Goal: Task Accomplishment & Management: Complete application form

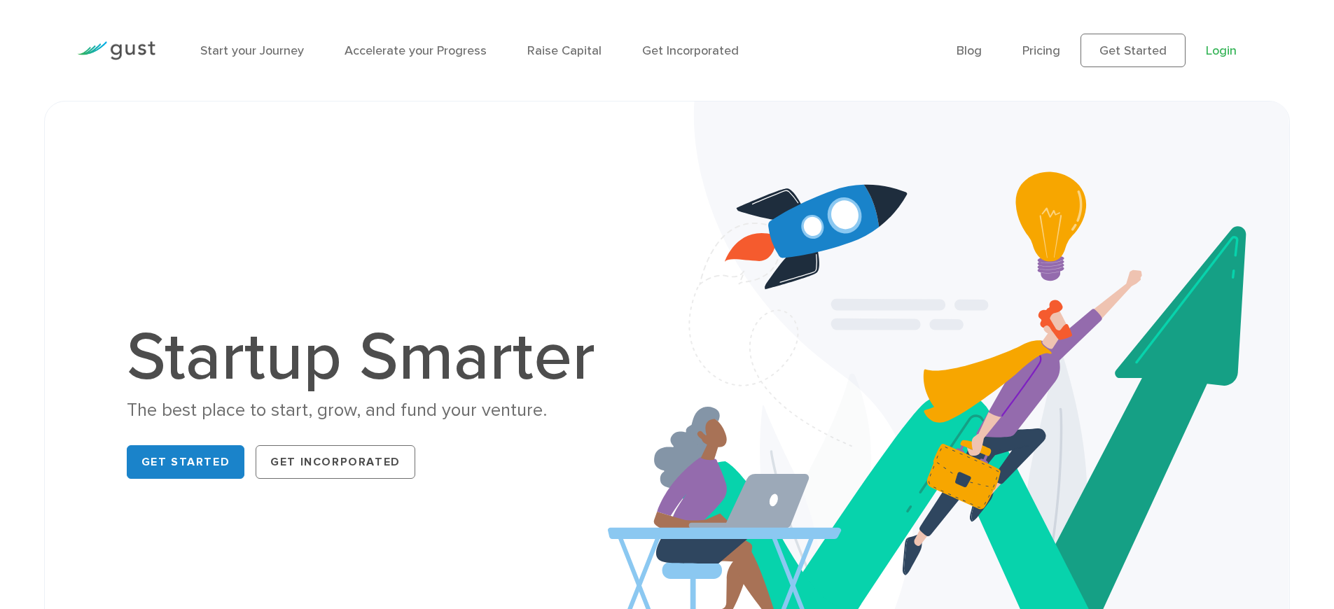
click at [1208, 44] on link "Login" at bounding box center [1221, 50] width 31 height 15
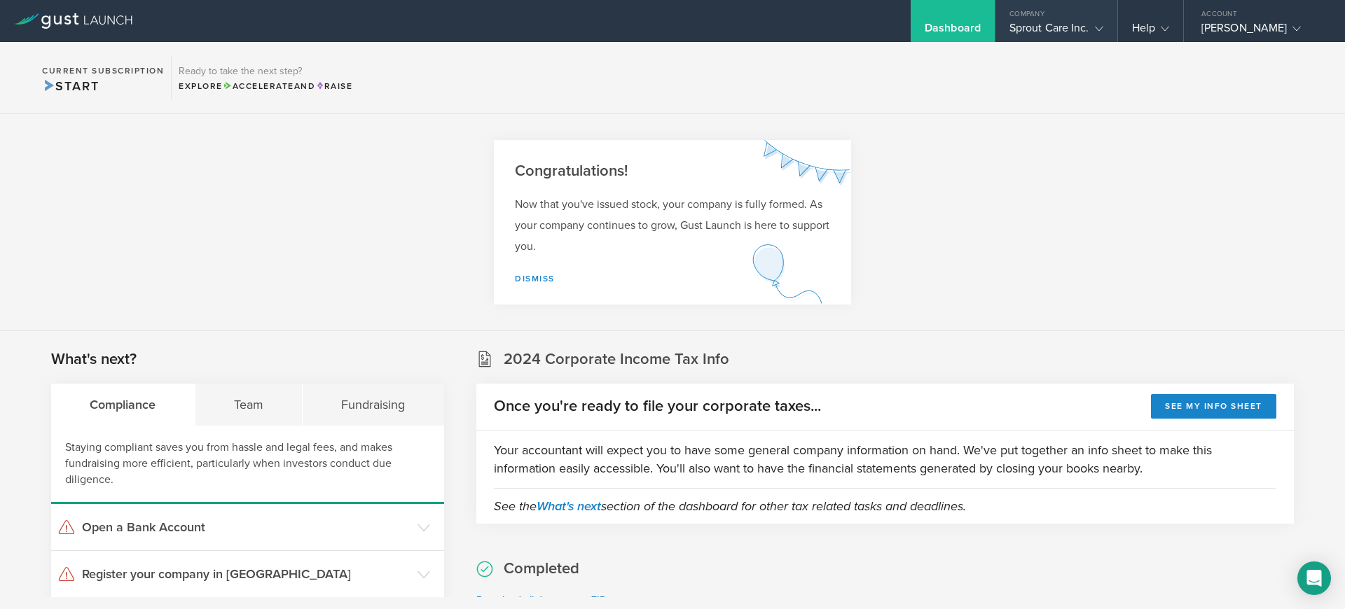
click at [1095, 26] on icon at bounding box center [1099, 29] width 8 height 8
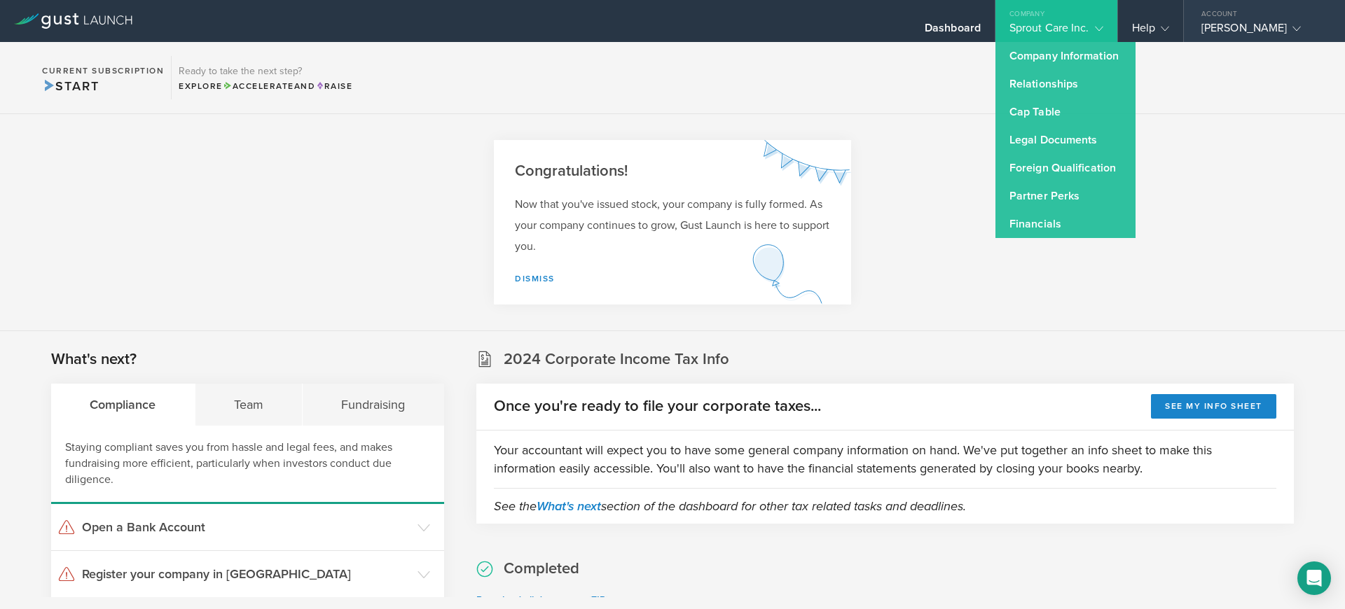
click at [1194, 20] on div "Account" at bounding box center [1264, 10] width 161 height 21
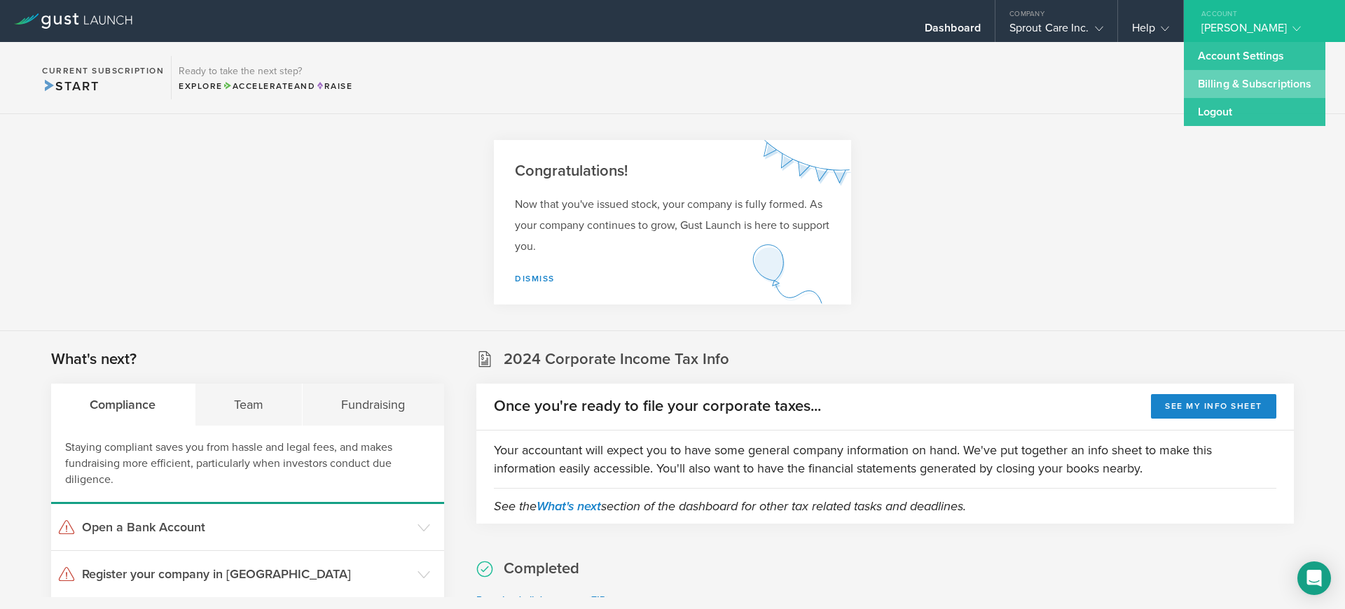
click at [1217, 88] on link "Billing & Subscriptions" at bounding box center [1254, 84] width 141 height 28
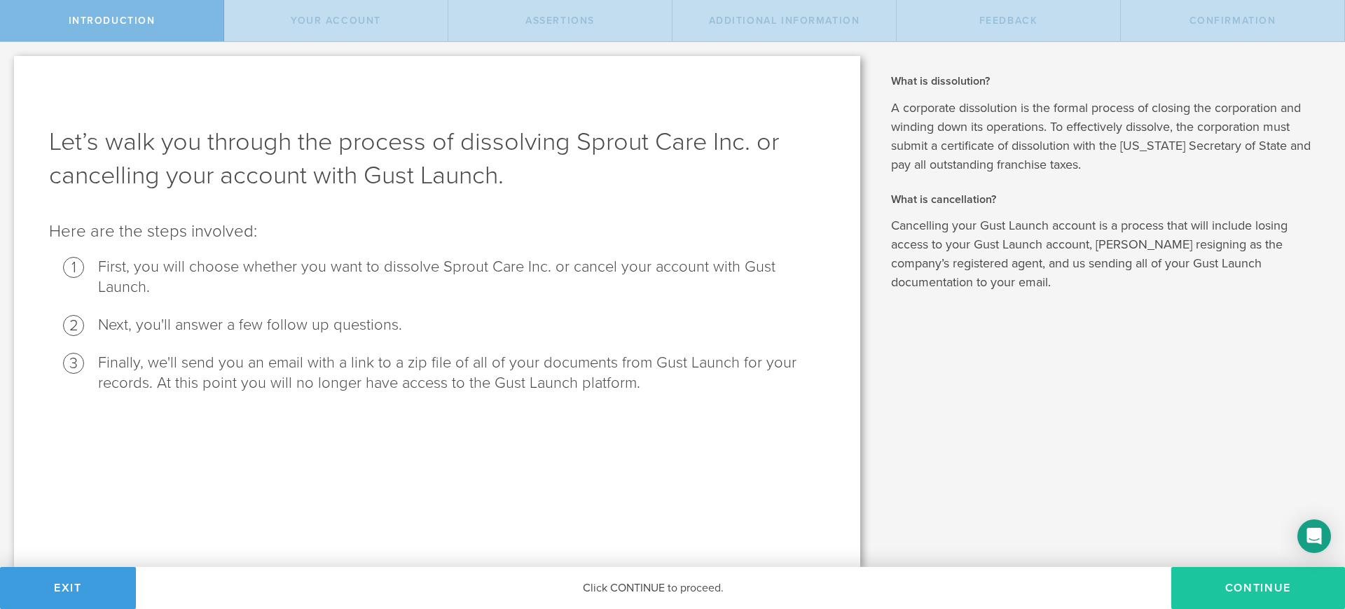
click at [1249, 582] on button "Continue" at bounding box center [1258, 588] width 174 height 42
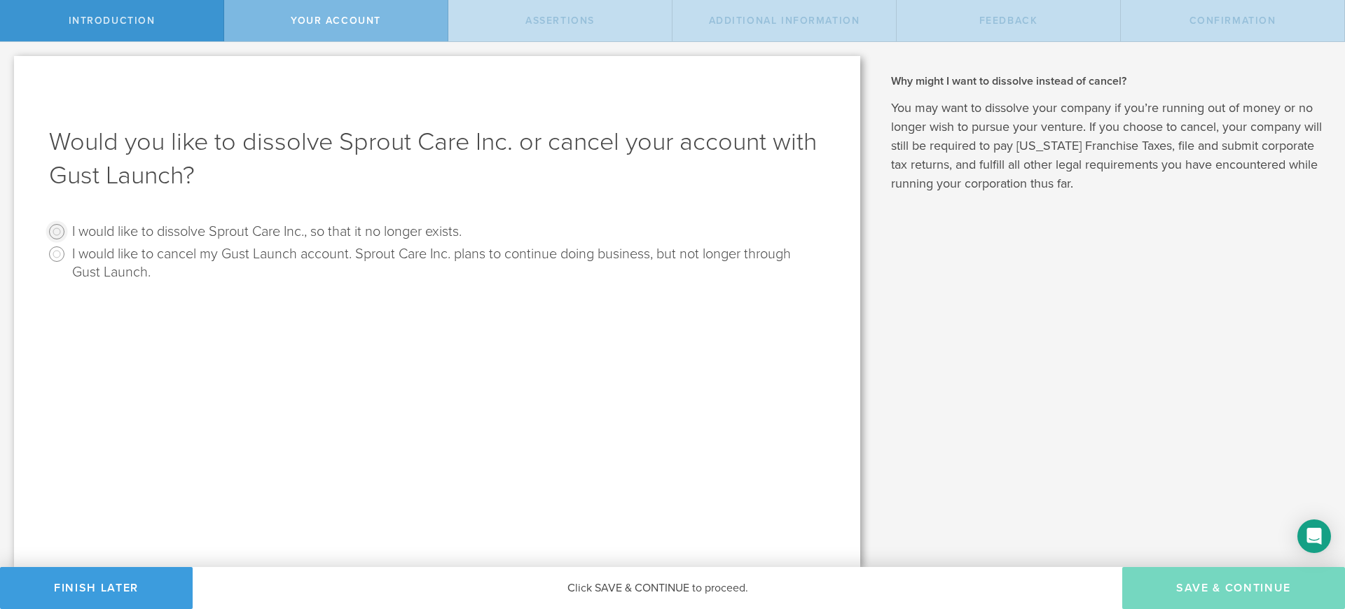
click at [57, 234] on input "I would like to dissolve Sprout Care Inc., so that it no longer exists." at bounding box center [57, 232] width 22 height 22
radio input "true"
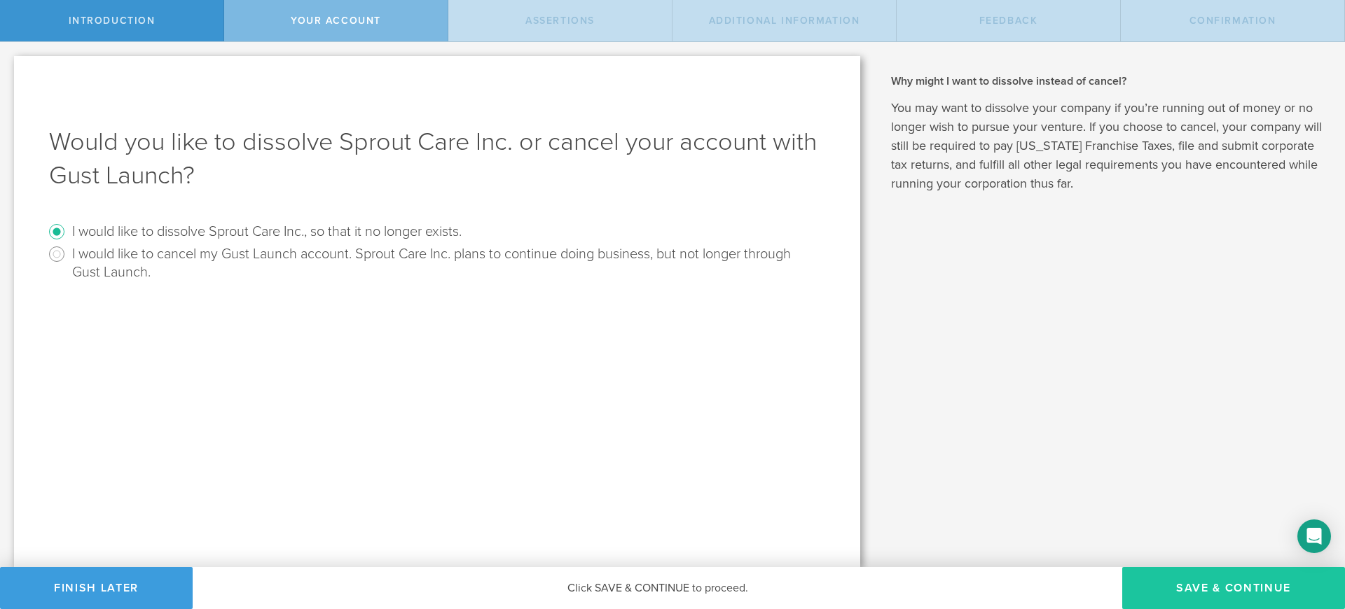
click at [1186, 588] on button "Save & Continue" at bounding box center [1233, 588] width 223 height 42
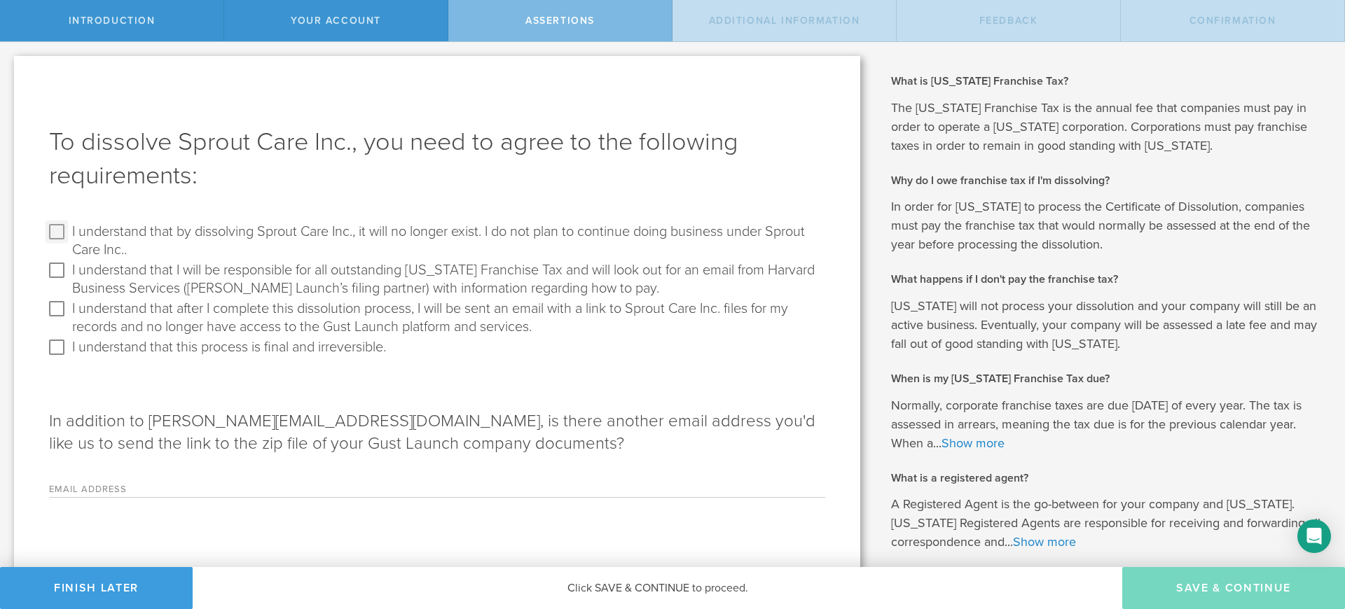
click at [57, 230] on input "I understand that by dissolving Sprout Care Inc., it will no longer exist. I do…" at bounding box center [57, 232] width 22 height 22
checkbox input "true"
click at [63, 271] on input "I understand that I will be responsible for all outstanding Delaware Franchise …" at bounding box center [57, 270] width 22 height 22
checkbox input "true"
click at [55, 314] on input "I understand that after I complete this dissolution process, I will be sent an …" at bounding box center [57, 309] width 22 height 22
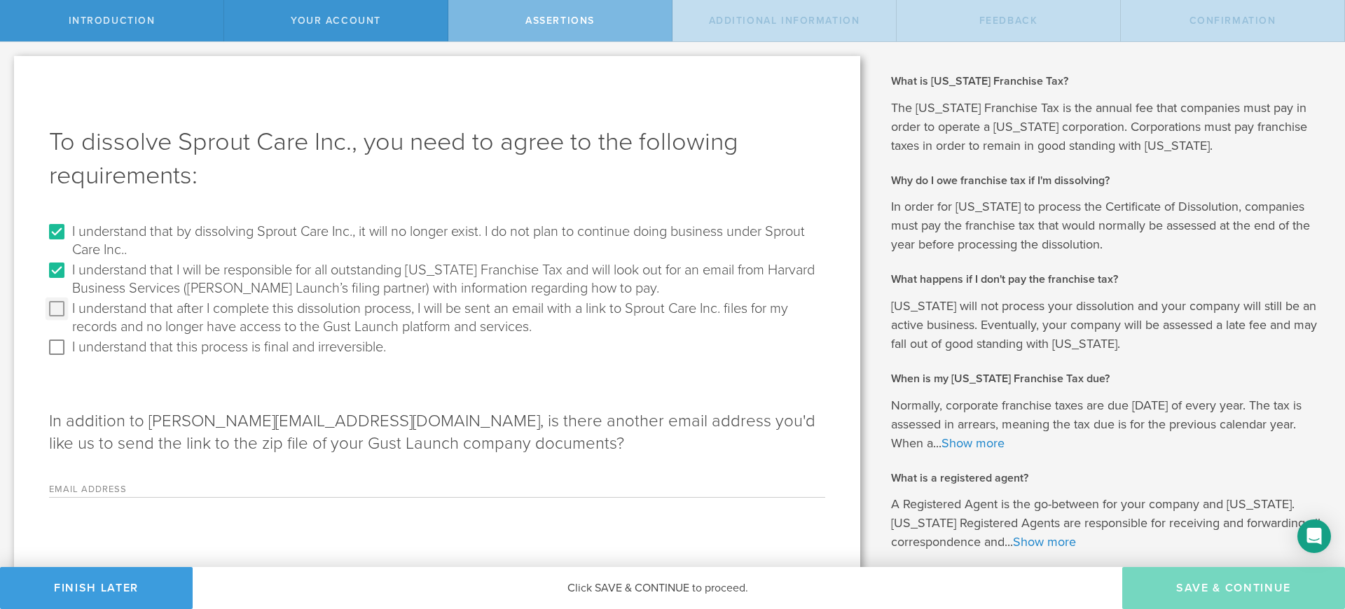
checkbox input "true"
click at [60, 352] on input "I understand that this process is final and irreversible." at bounding box center [57, 347] width 22 height 22
checkbox input "true"
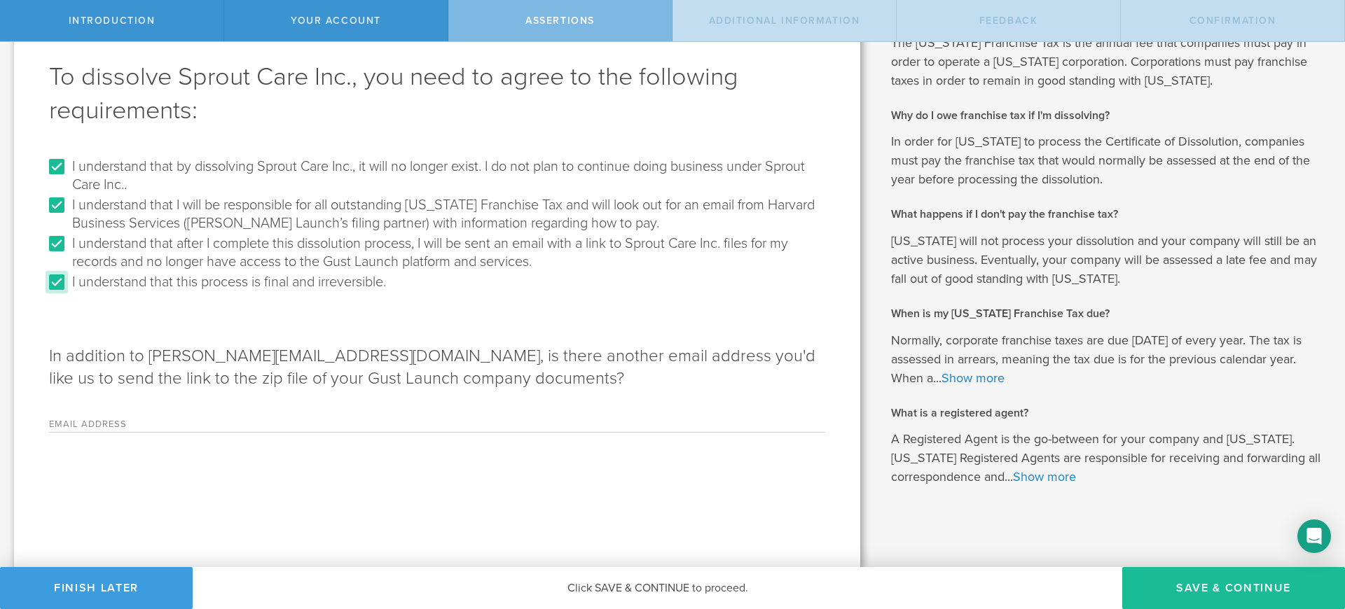
scroll to position [67, 0]
click at [1249, 583] on button "Save & Continue" at bounding box center [1233, 588] width 223 height 42
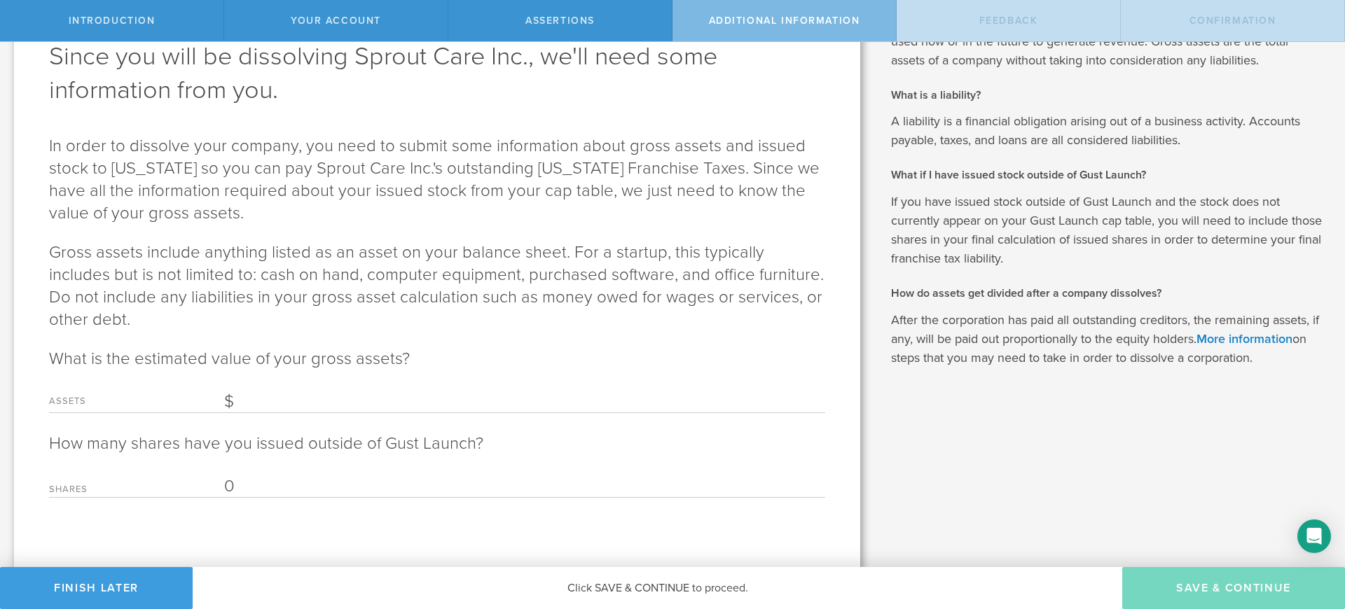
scroll to position [88, 0]
click at [293, 385] on div "Assets" at bounding box center [437, 396] width 776 height 29
click at [295, 401] on input "Assets" at bounding box center [524, 399] width 601 height 21
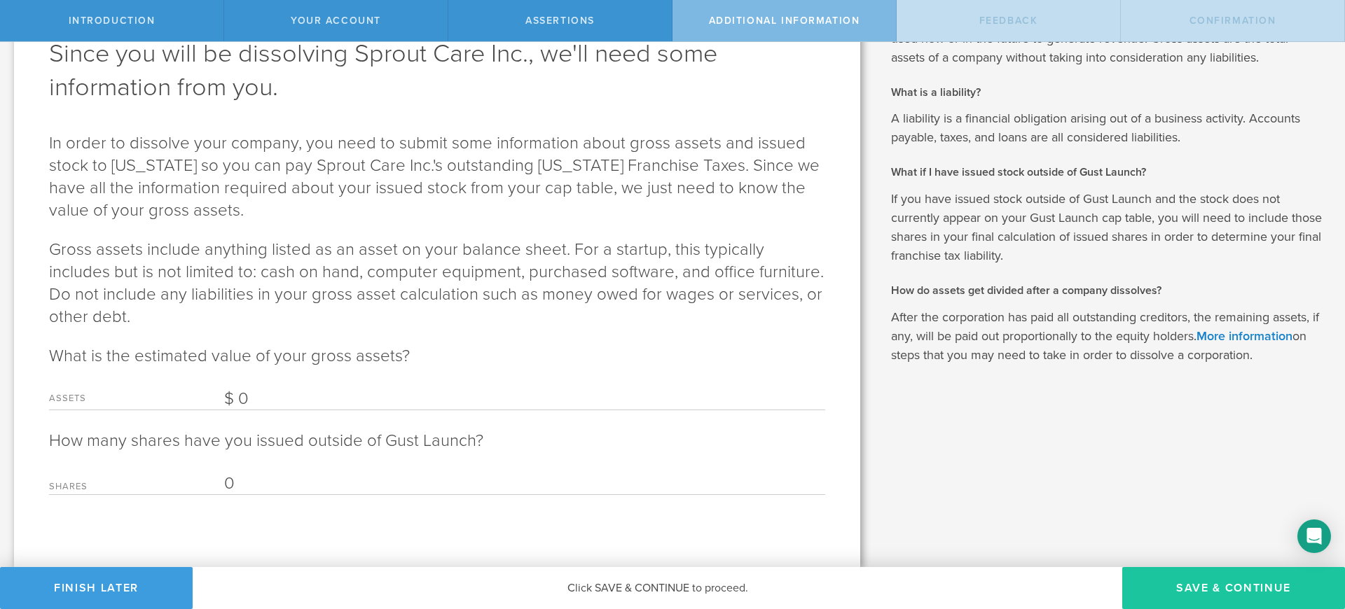
type input "0"
click at [1317, 572] on button "Save & Continue" at bounding box center [1233, 588] width 223 height 42
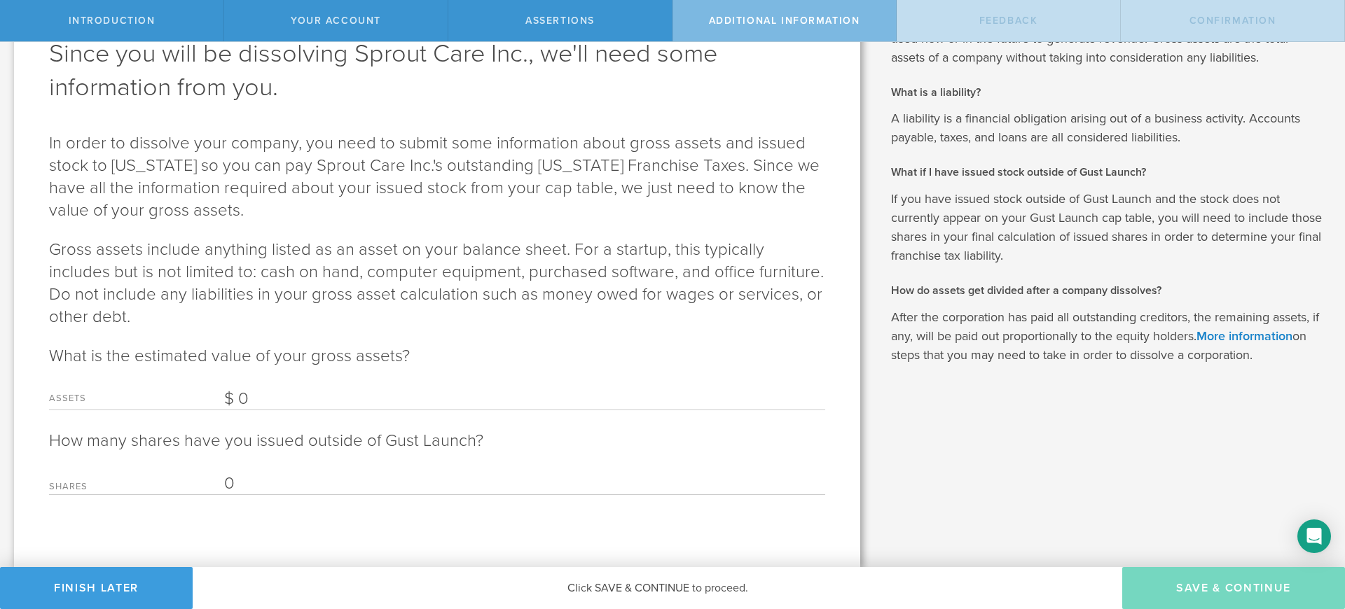
scroll to position [0, 0]
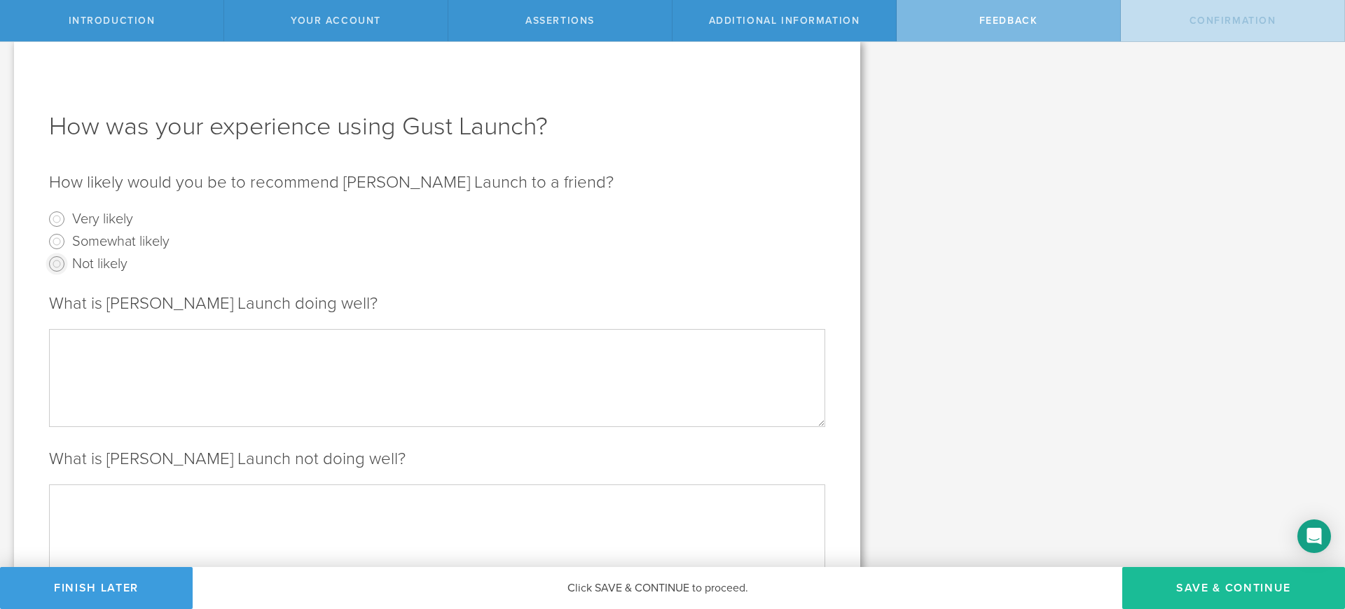
click at [57, 262] on input "Not likely" at bounding box center [57, 264] width 22 height 22
radio input "true"
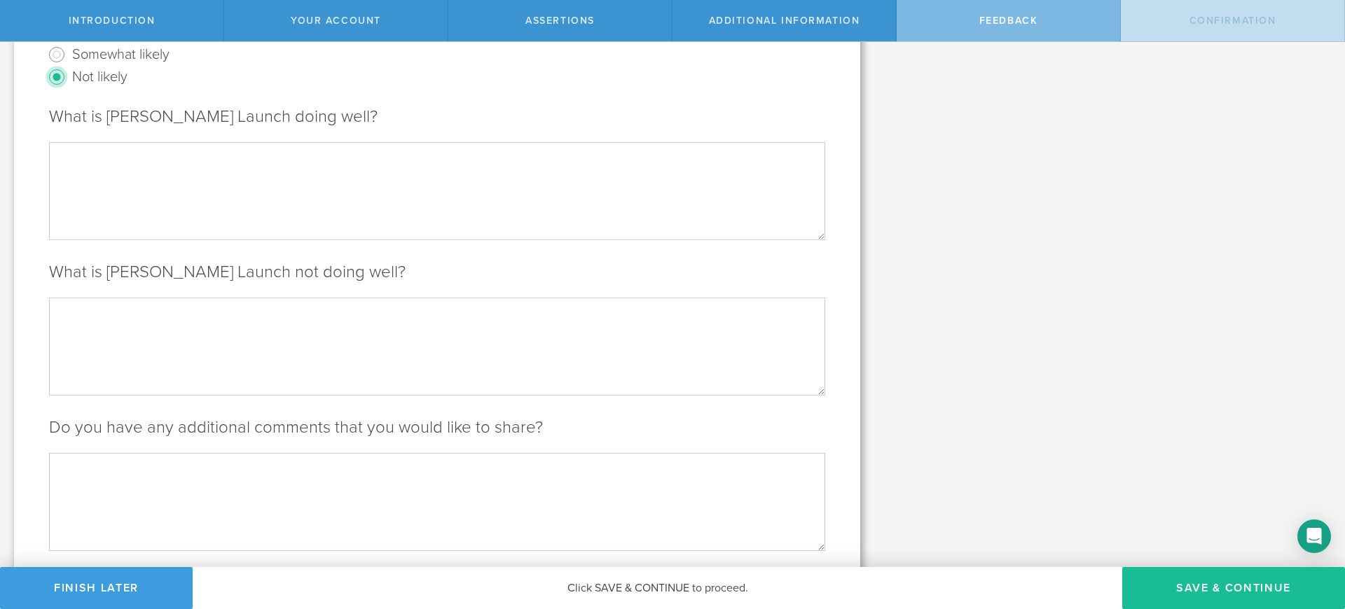
scroll to position [260, 0]
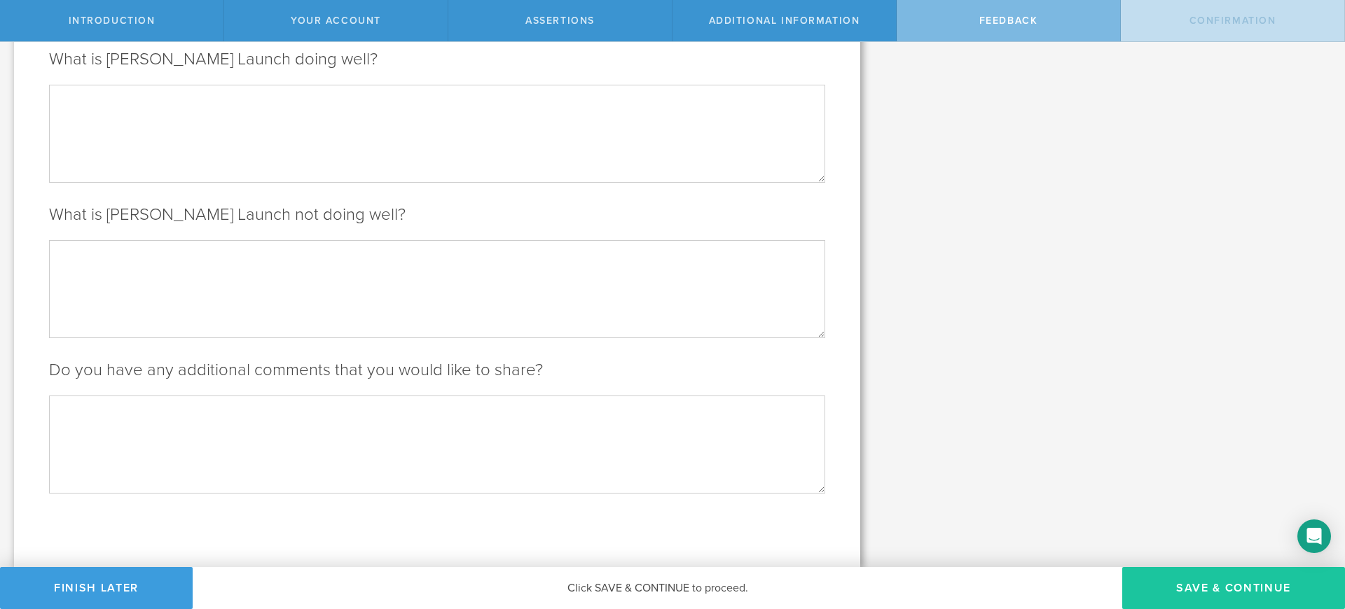
click at [1226, 594] on button "Save & Continue" at bounding box center [1233, 588] width 223 height 42
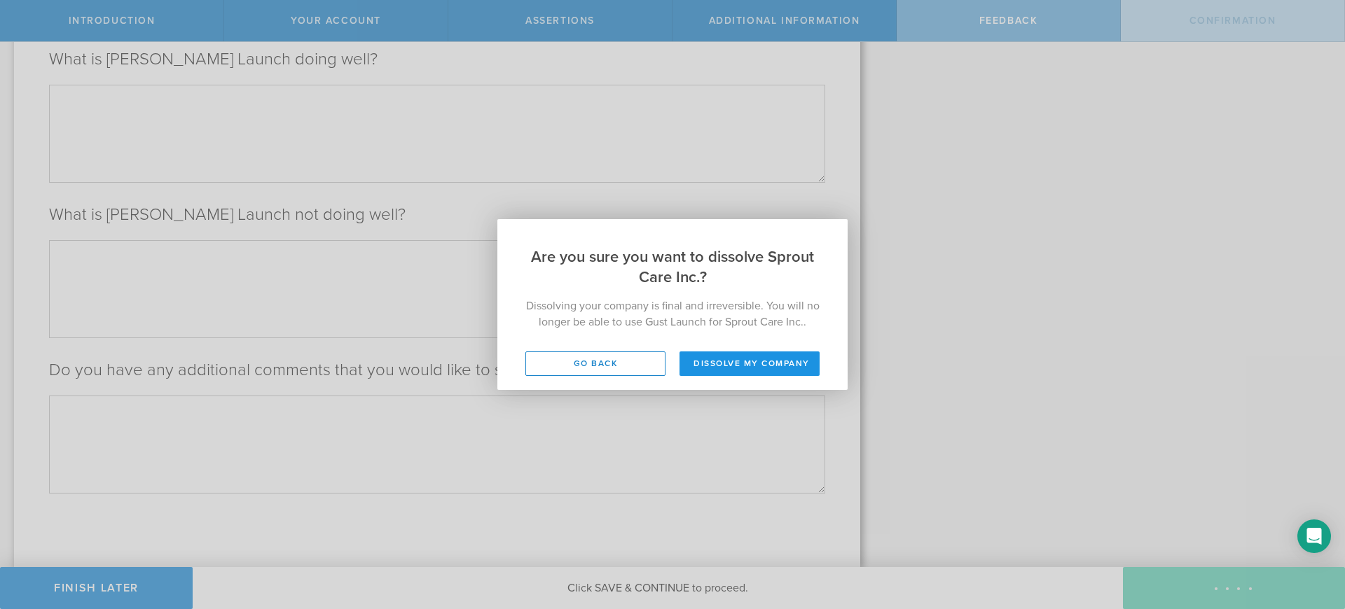
click at [743, 360] on button "Dissolve my company" at bounding box center [749, 364] width 140 height 25
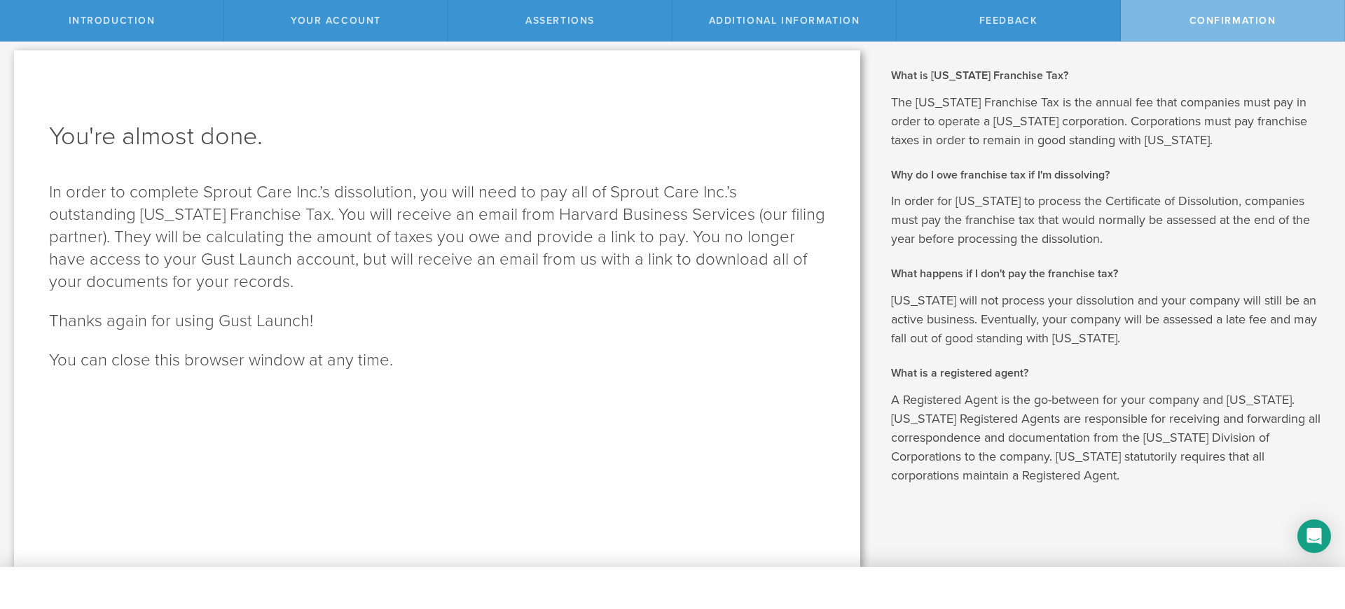
scroll to position [6, 0]
